Goal: Task Accomplishment & Management: Manage account settings

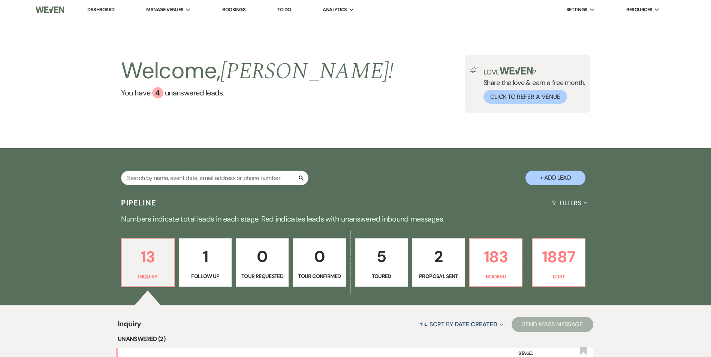
click at [97, 9] on link "Dashboard" at bounding box center [100, 9] width 27 height 7
click at [181, 10] on span "Manage Venues" at bounding box center [164, 9] width 37 height 7
click at [185, 27] on li "The [PERSON_NAME]" at bounding box center [183, 24] width 67 height 7
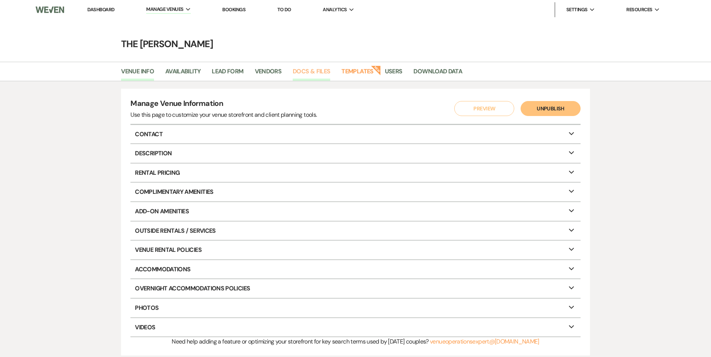
click at [314, 73] on link "Docs & Files" at bounding box center [311, 74] width 37 height 14
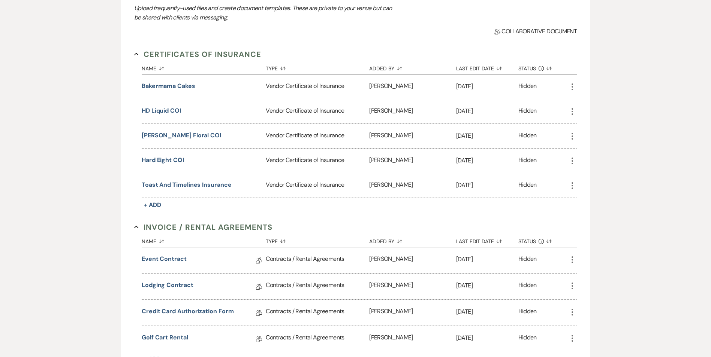
scroll to position [150, 0]
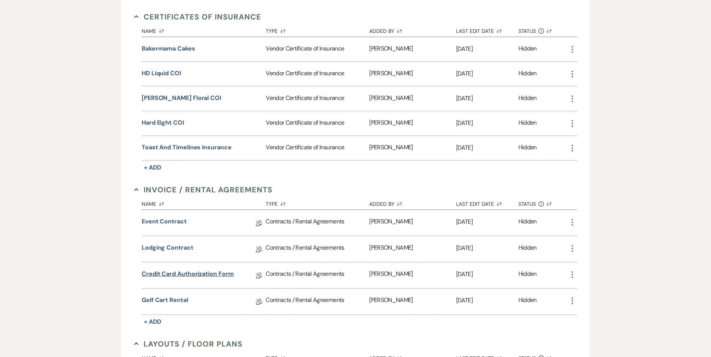
click at [212, 275] on link "Credit Card Authorization Form" at bounding box center [188, 276] width 92 height 12
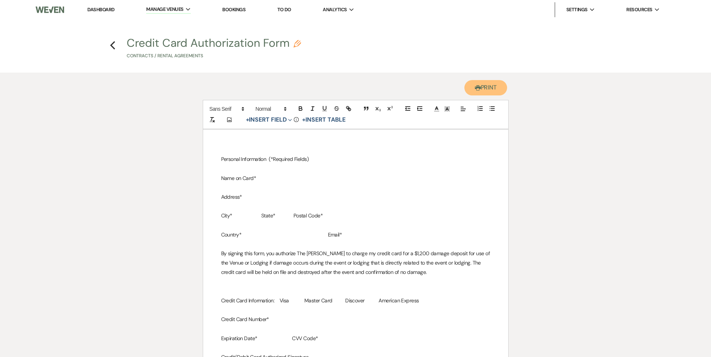
click at [489, 90] on button "Printer Print" at bounding box center [485, 87] width 43 height 15
click at [111, 45] on use "button" at bounding box center [112, 45] width 5 height 8
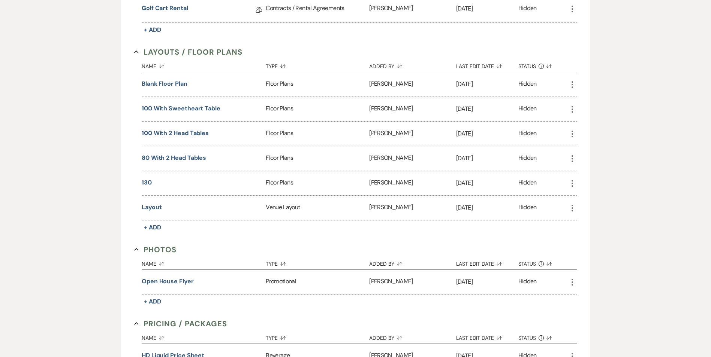
scroll to position [217, 0]
